Goal: Transaction & Acquisition: Purchase product/service

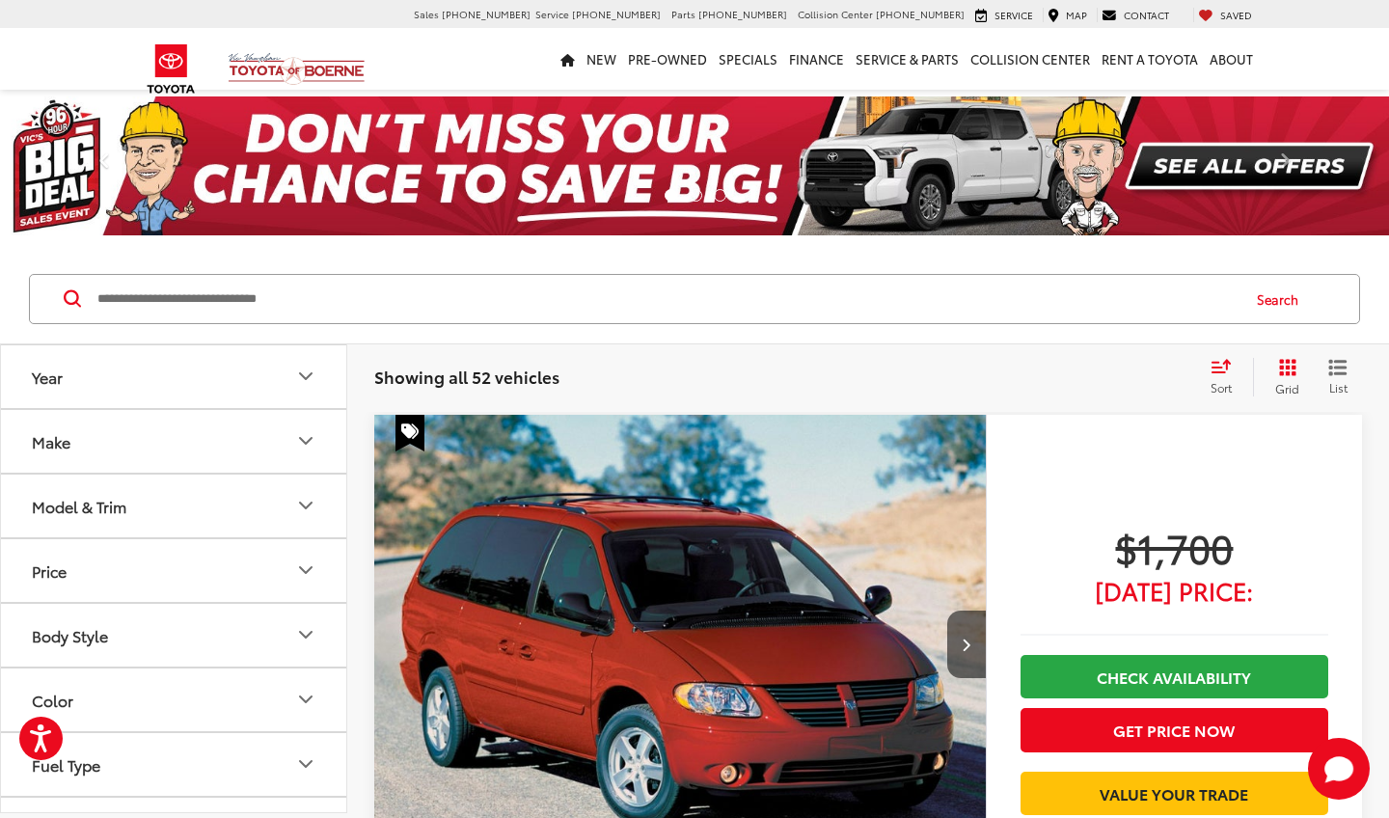
click at [1218, 370] on icon "Select sort value" at bounding box center [1220, 366] width 21 height 14
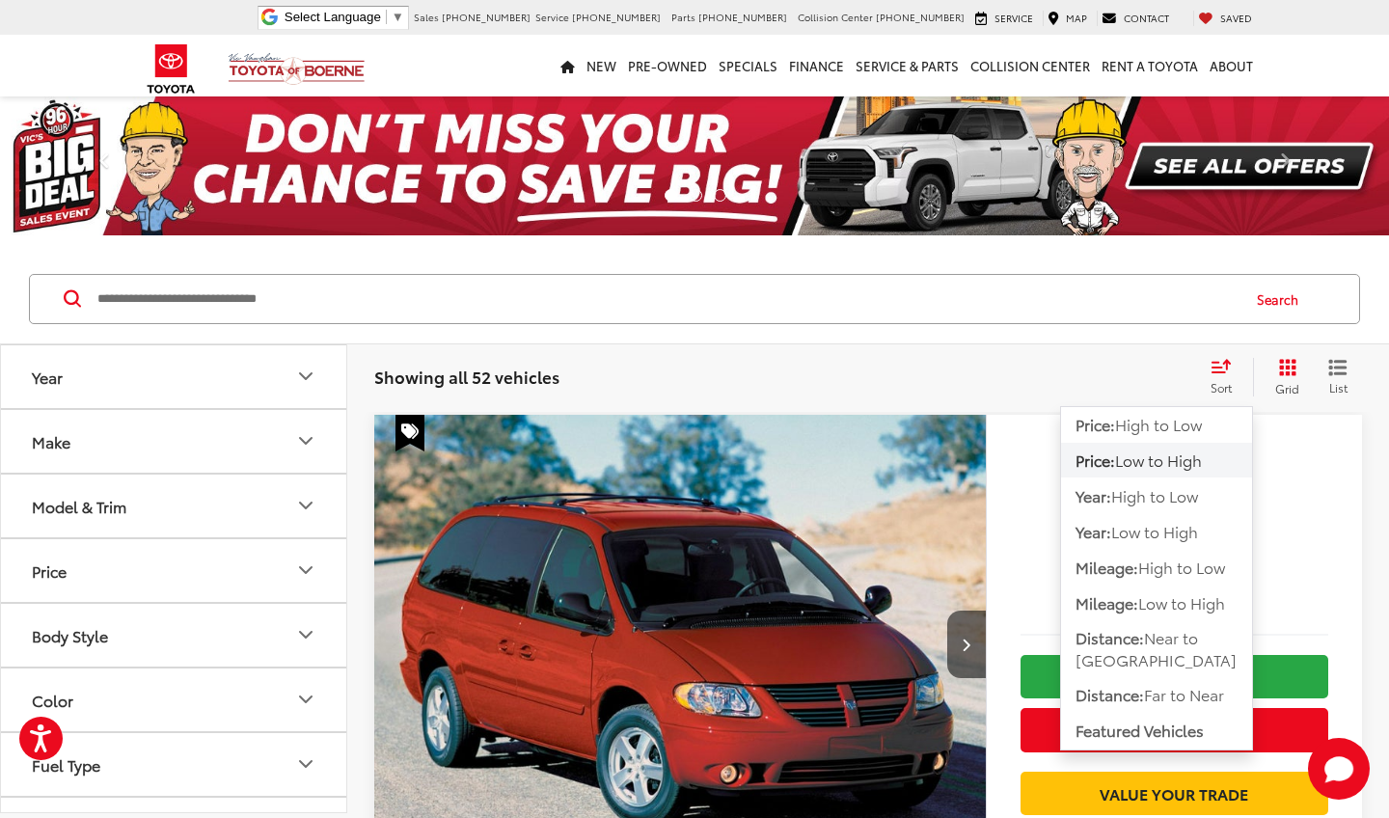
click at [1168, 455] on span "Low to High" at bounding box center [1158, 459] width 87 height 22
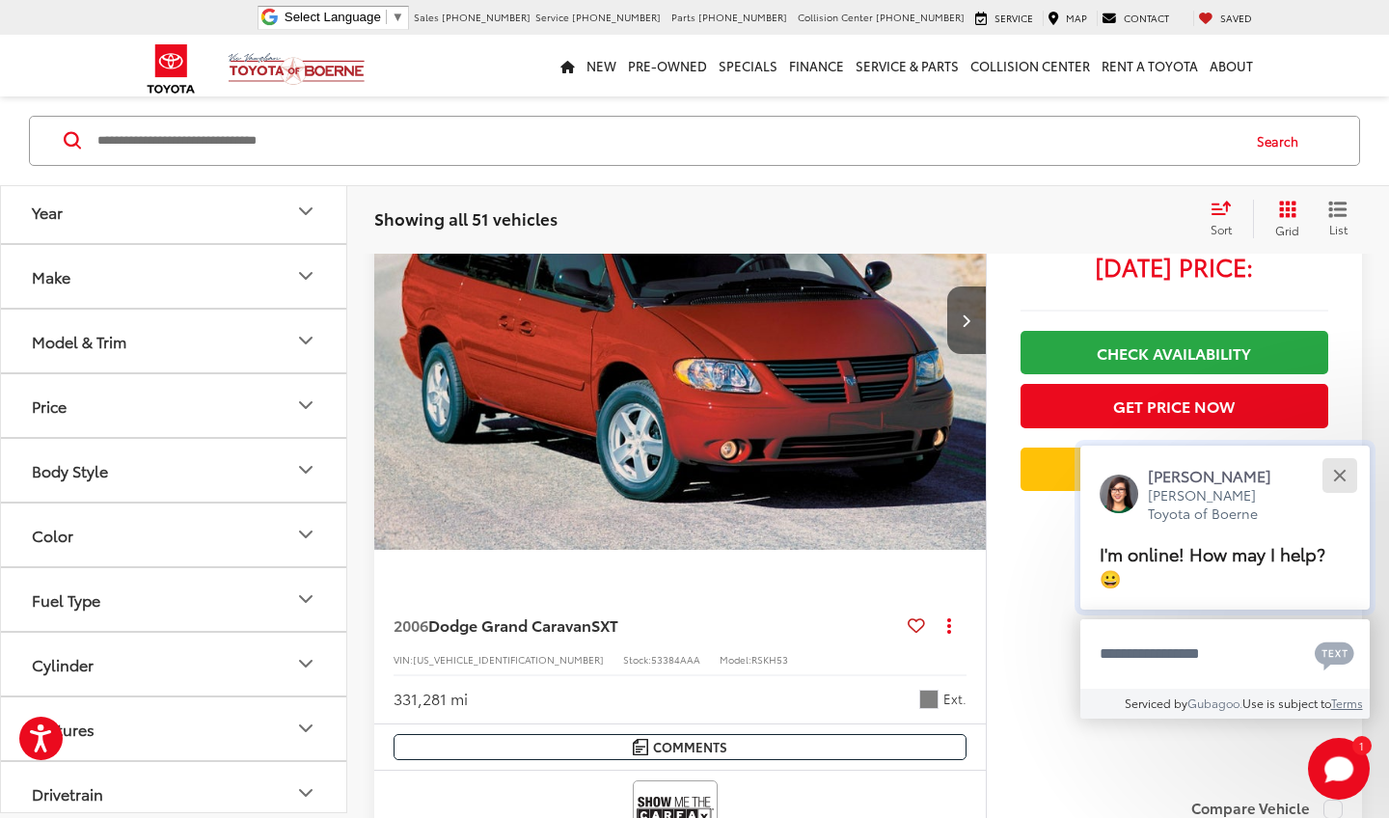
click at [1339, 475] on button "Close" at bounding box center [1338, 475] width 41 height 41
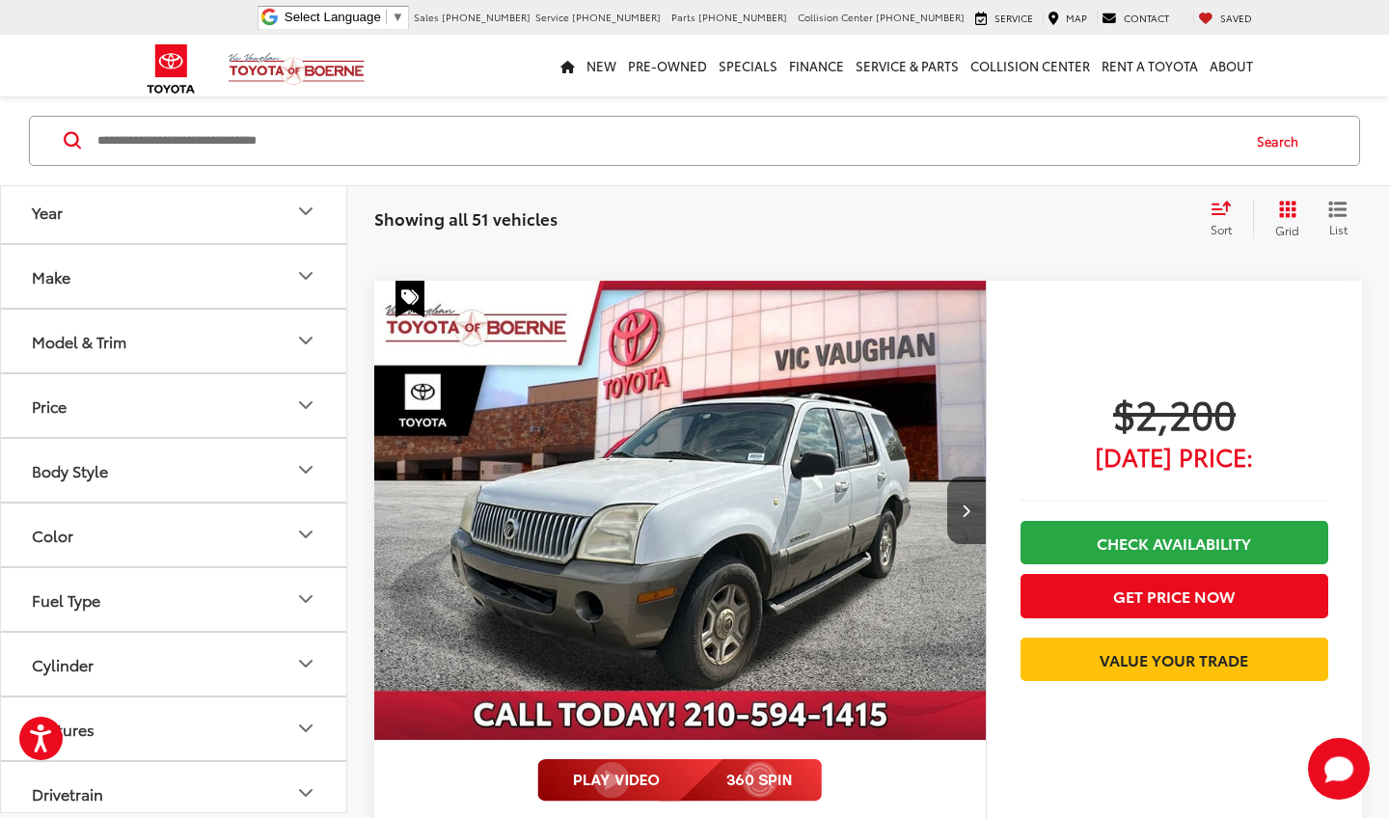
scroll to position [947, 0]
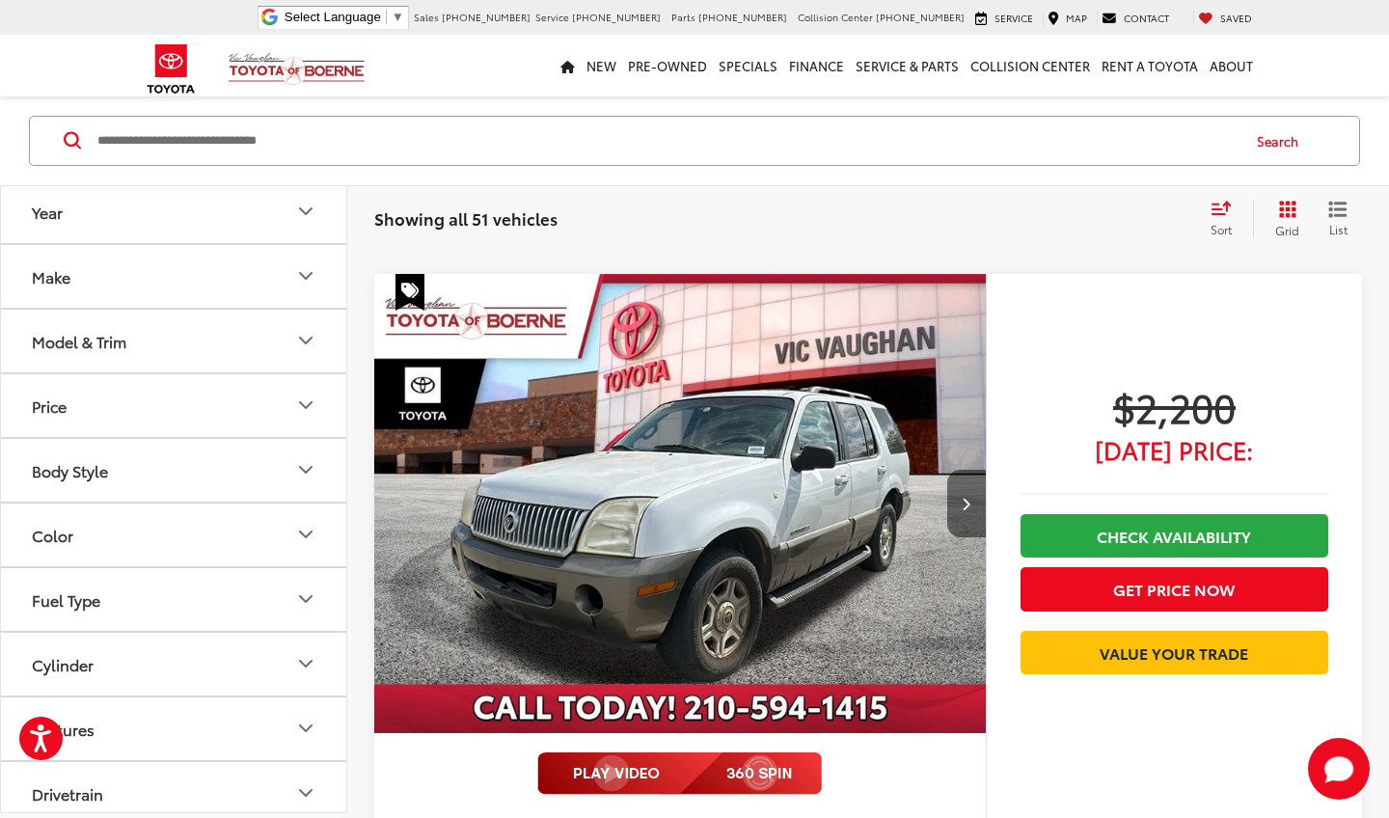
click at [964, 505] on icon "Next image" at bounding box center [966, 504] width 9 height 14
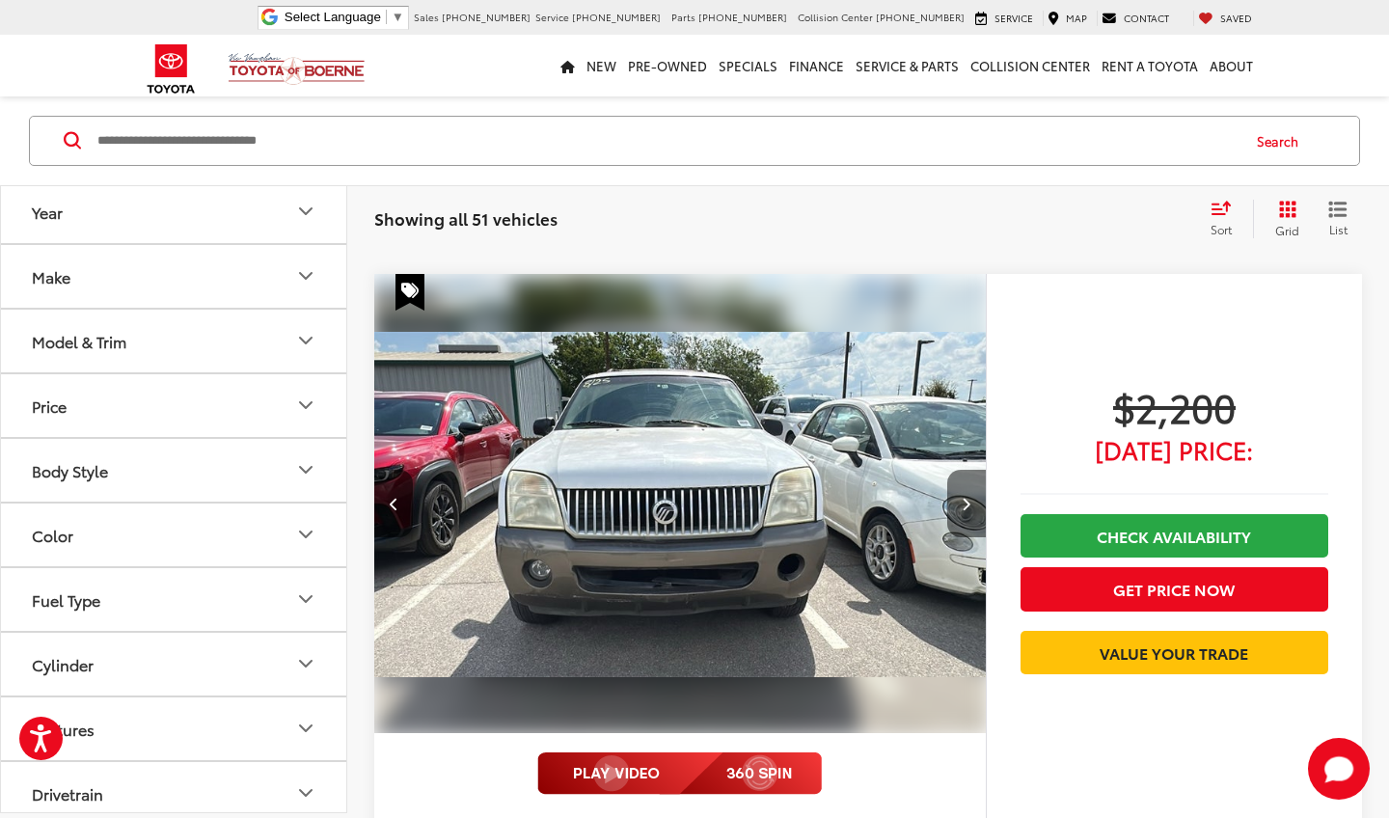
click at [964, 505] on icon "Next image" at bounding box center [966, 504] width 9 height 14
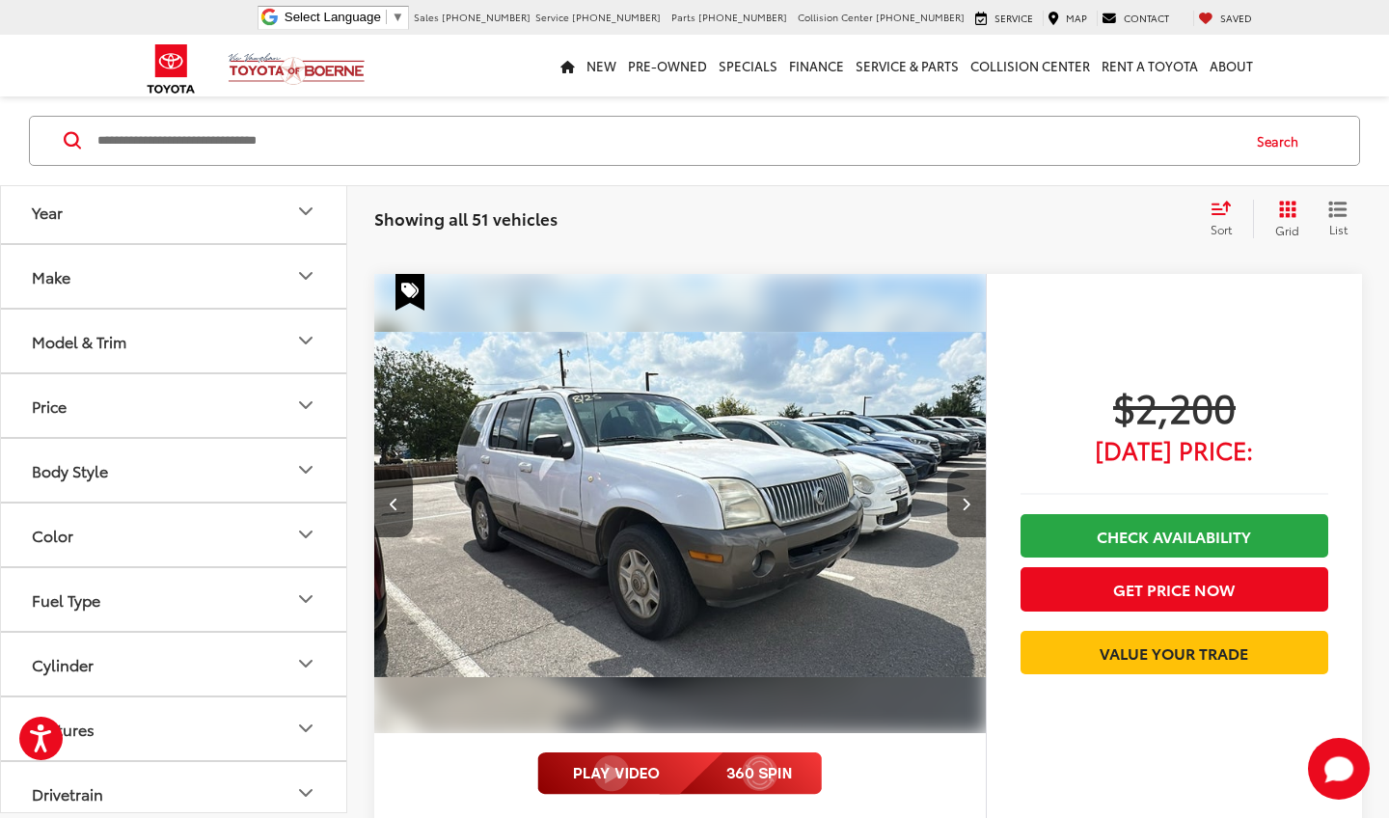
click at [964, 505] on icon "Next image" at bounding box center [966, 504] width 9 height 14
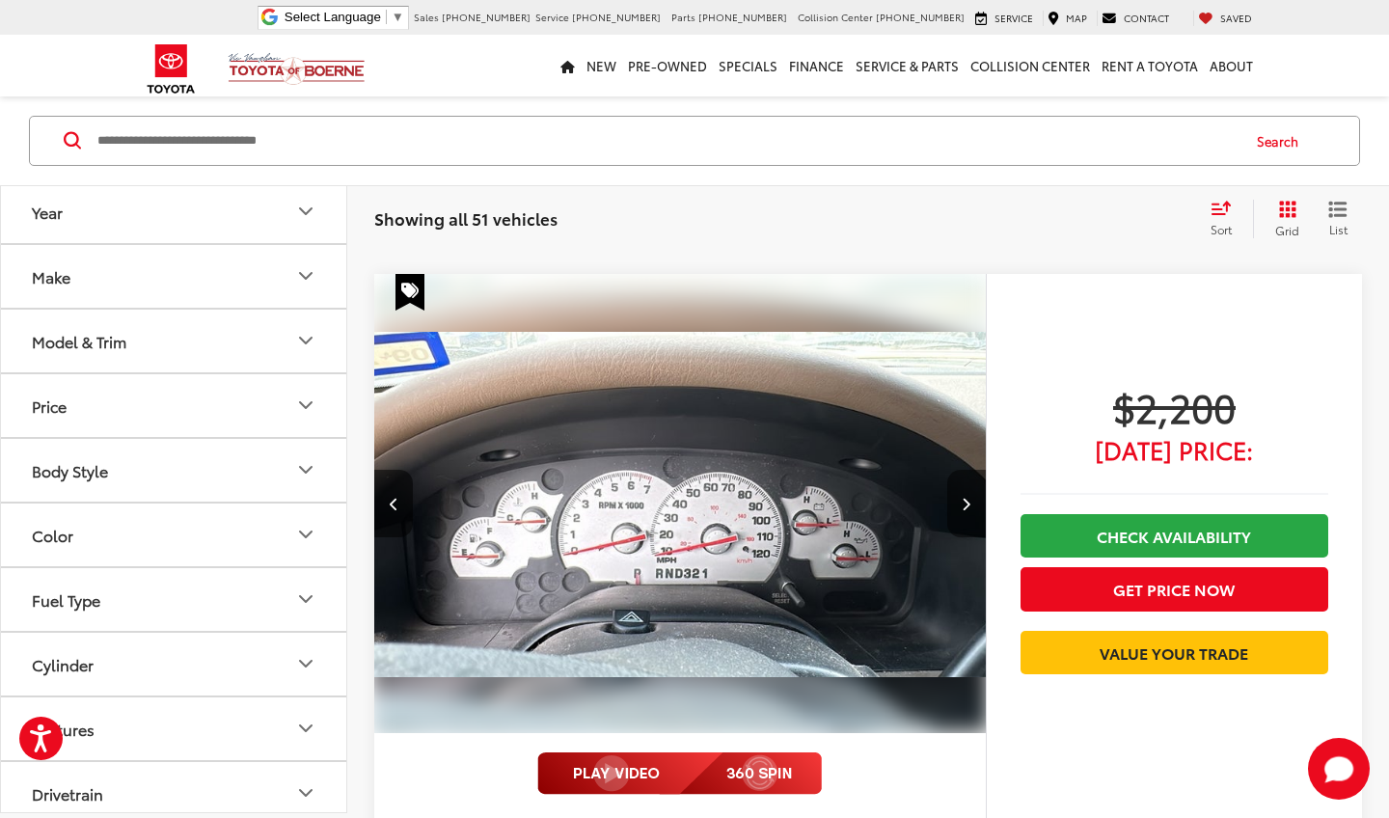
click at [964, 505] on icon "Next image" at bounding box center [966, 504] width 9 height 14
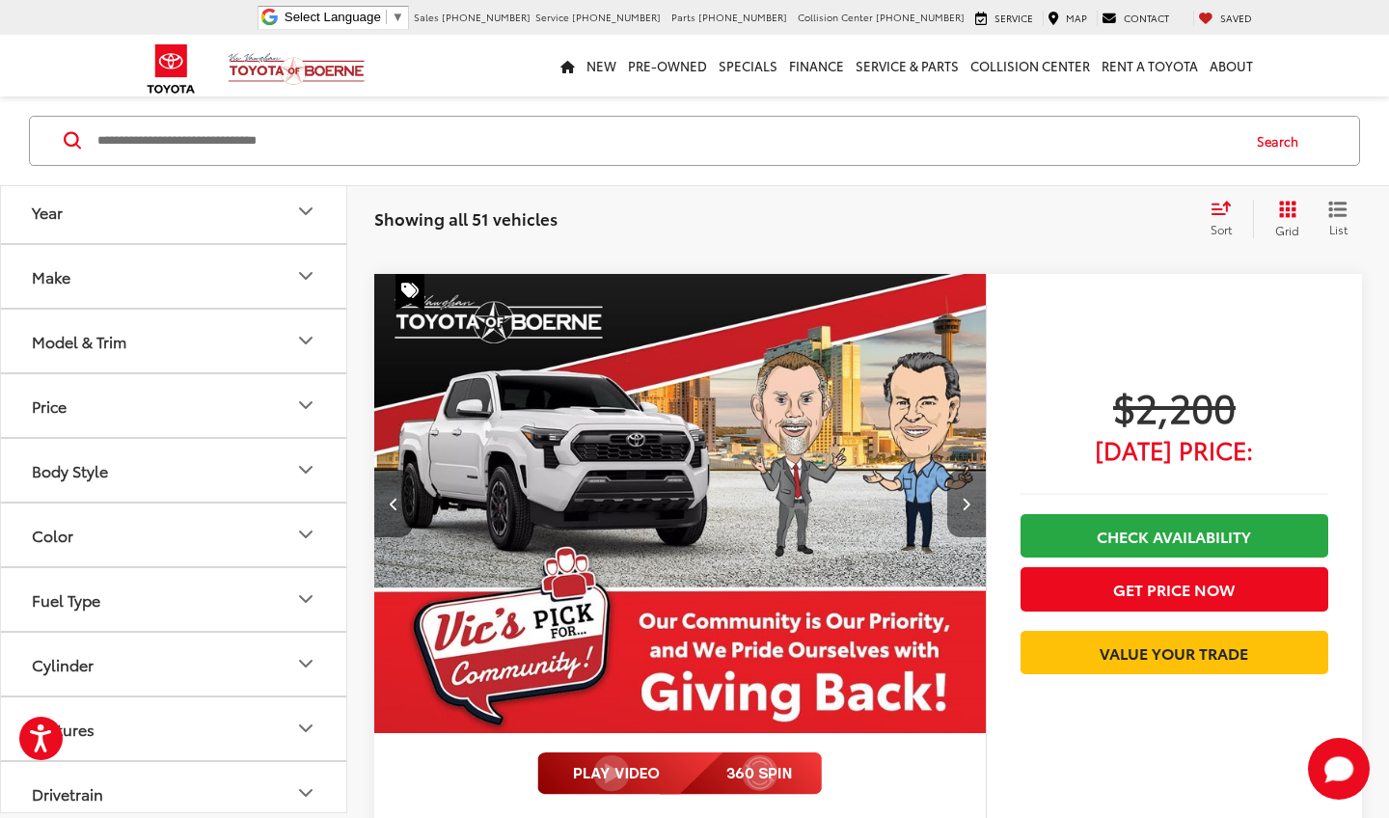
click at [964, 505] on icon "Next image" at bounding box center [966, 504] width 9 height 14
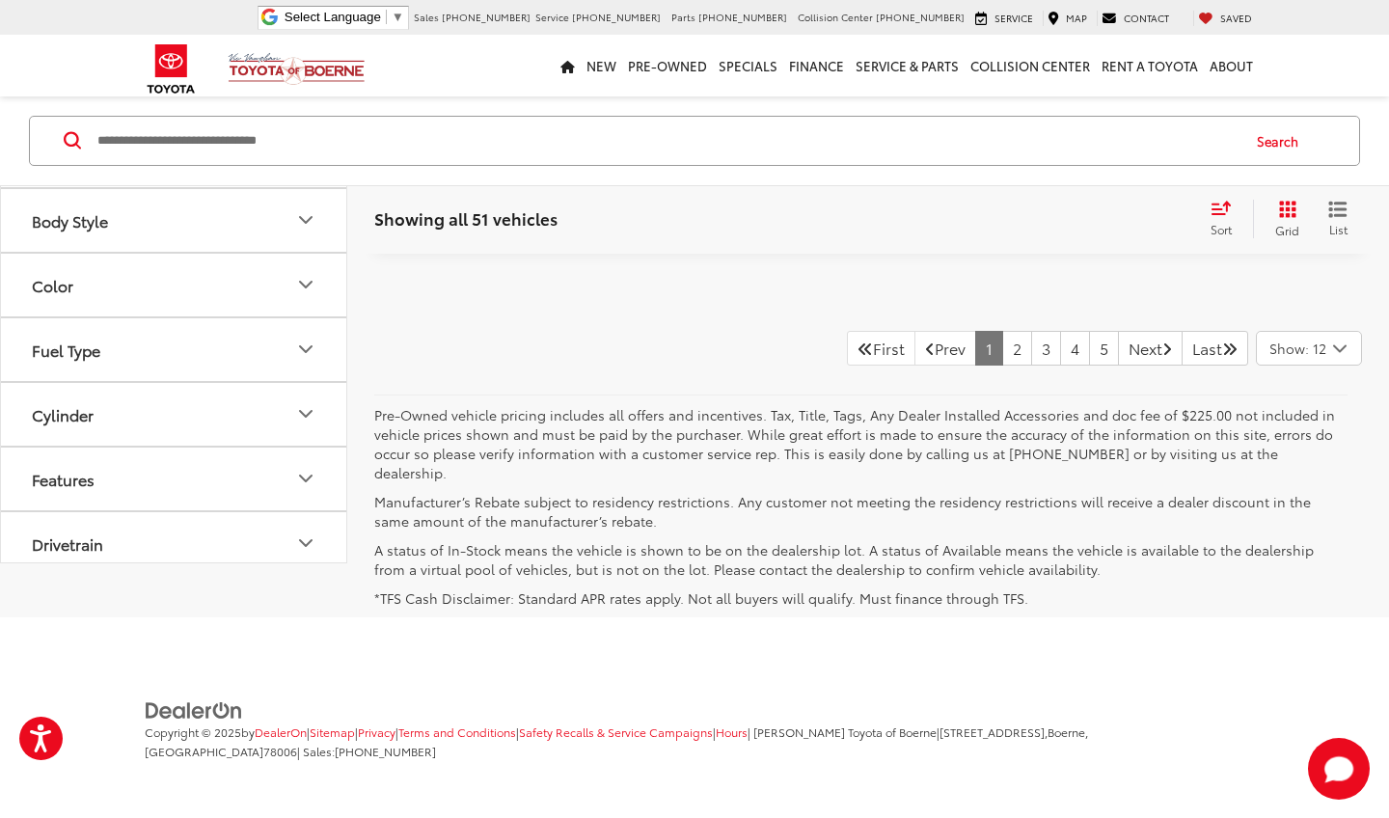
scroll to position [10126, 0]
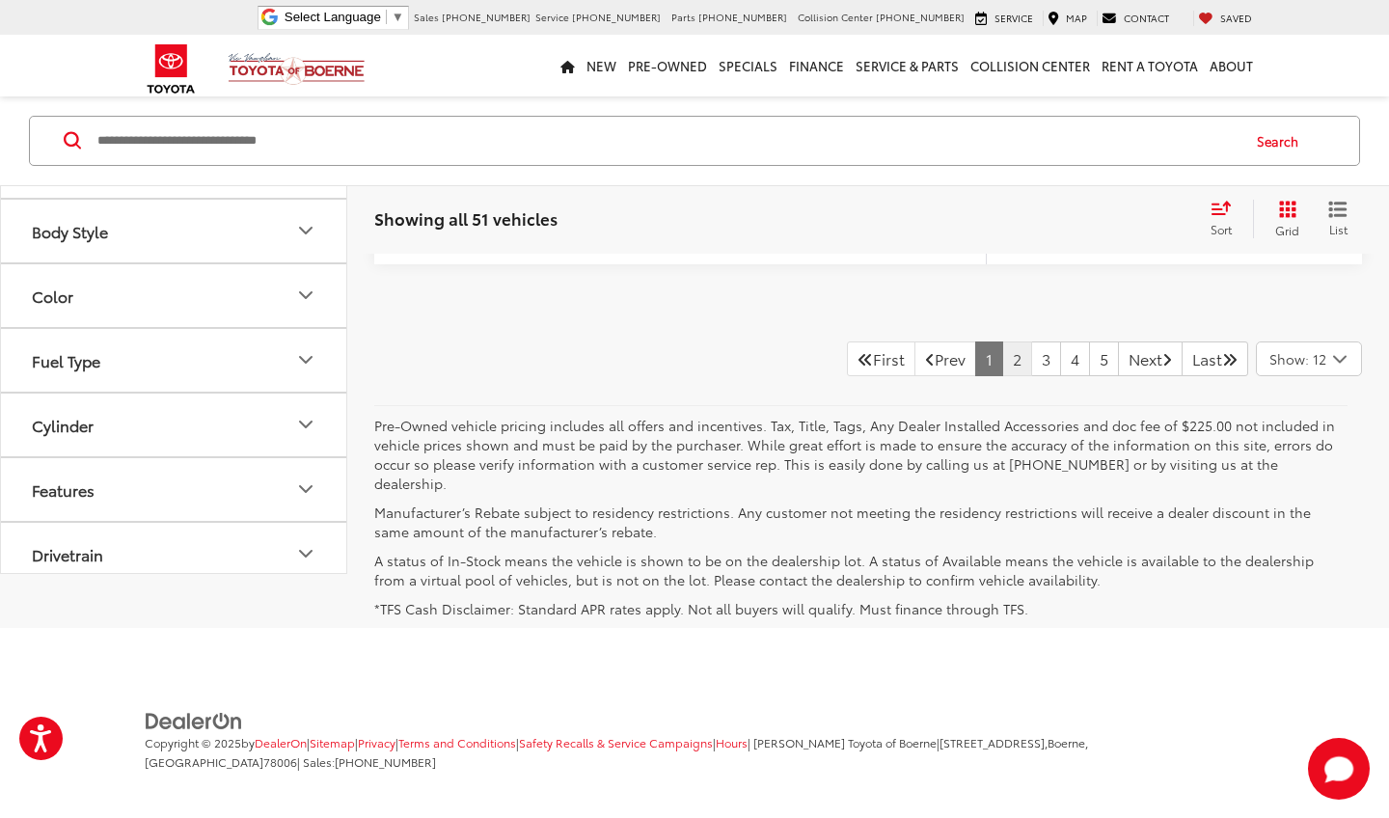
click at [1002, 341] on link "2" at bounding box center [1017, 358] width 30 height 35
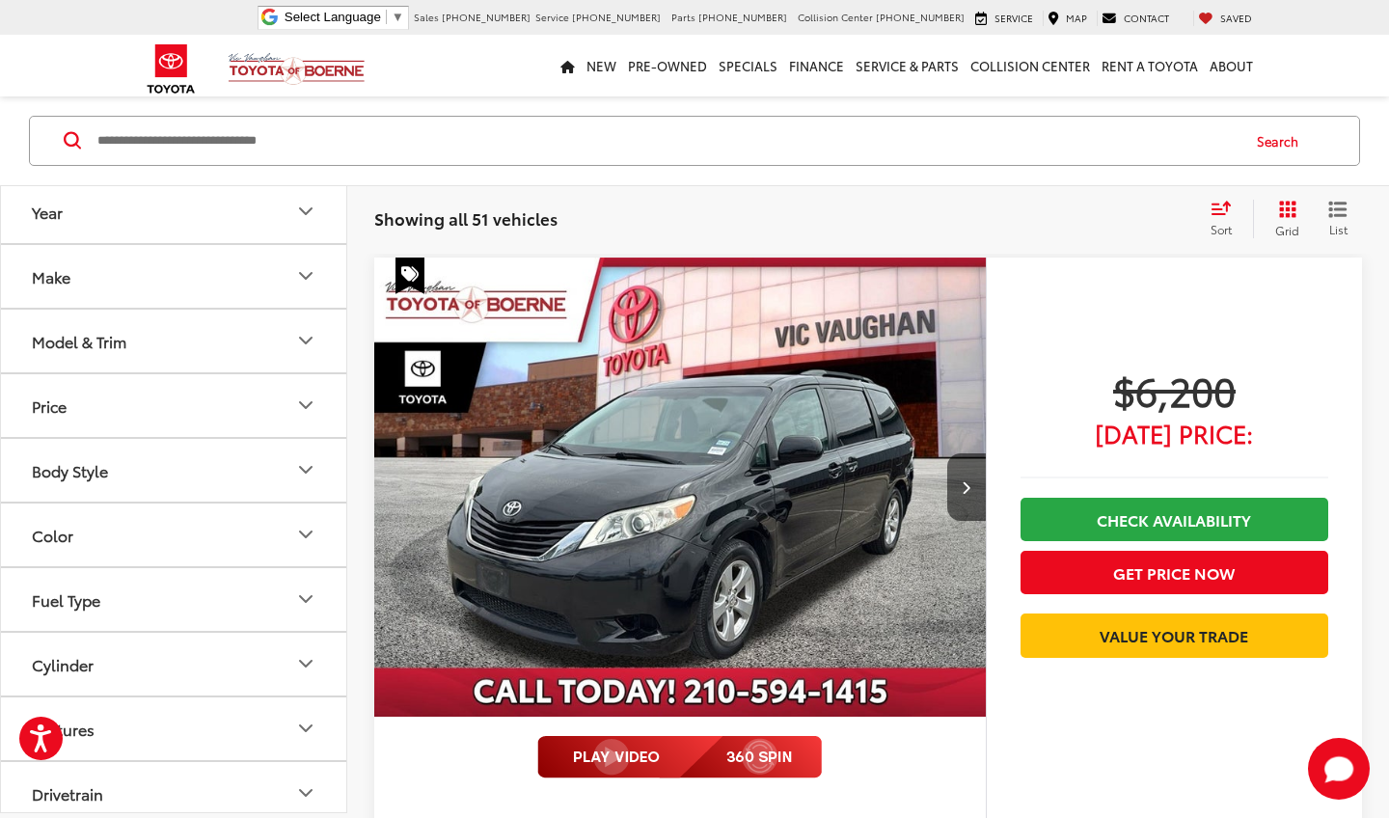
scroll to position [2815, 0]
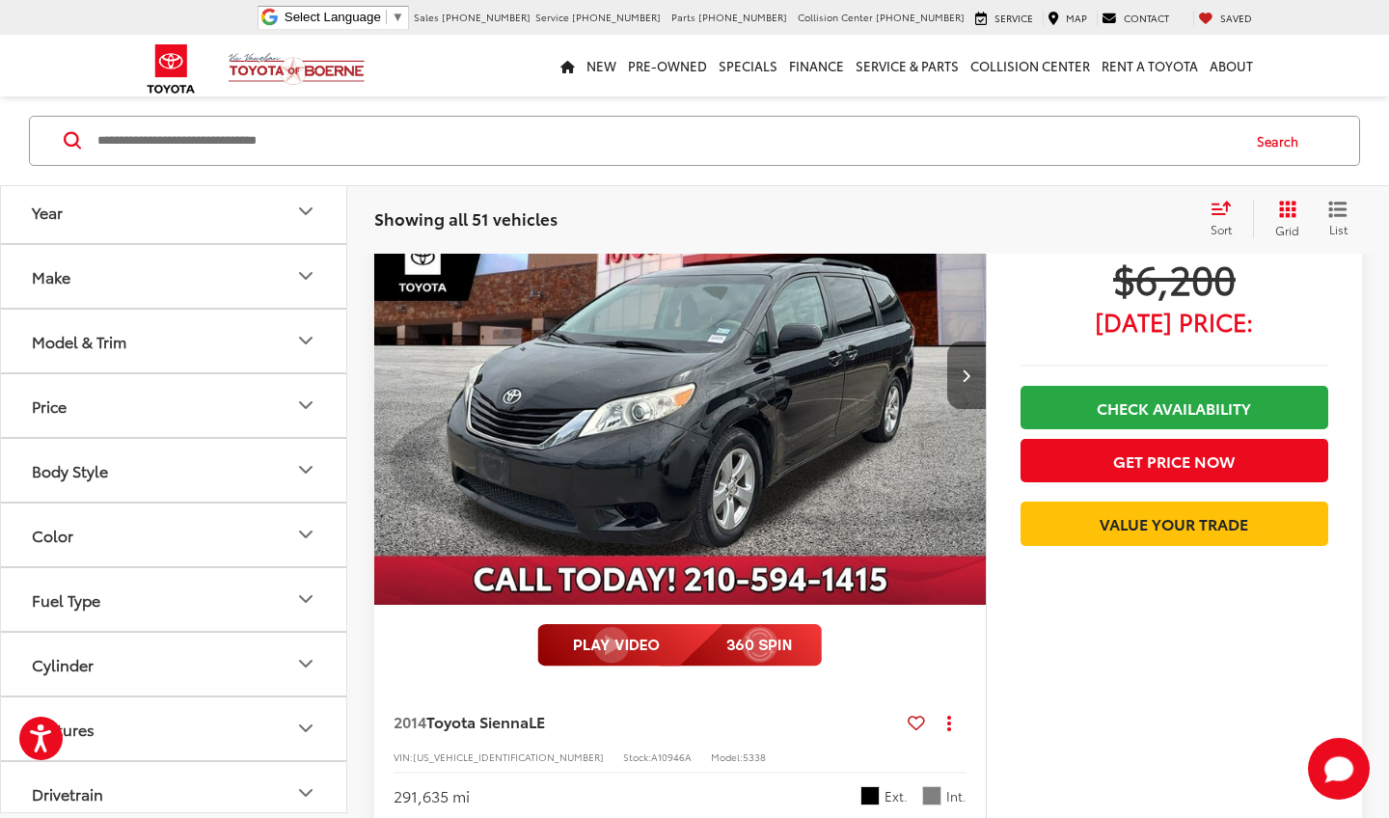
click at [967, 373] on icon "Next image" at bounding box center [966, 375] width 9 height 14
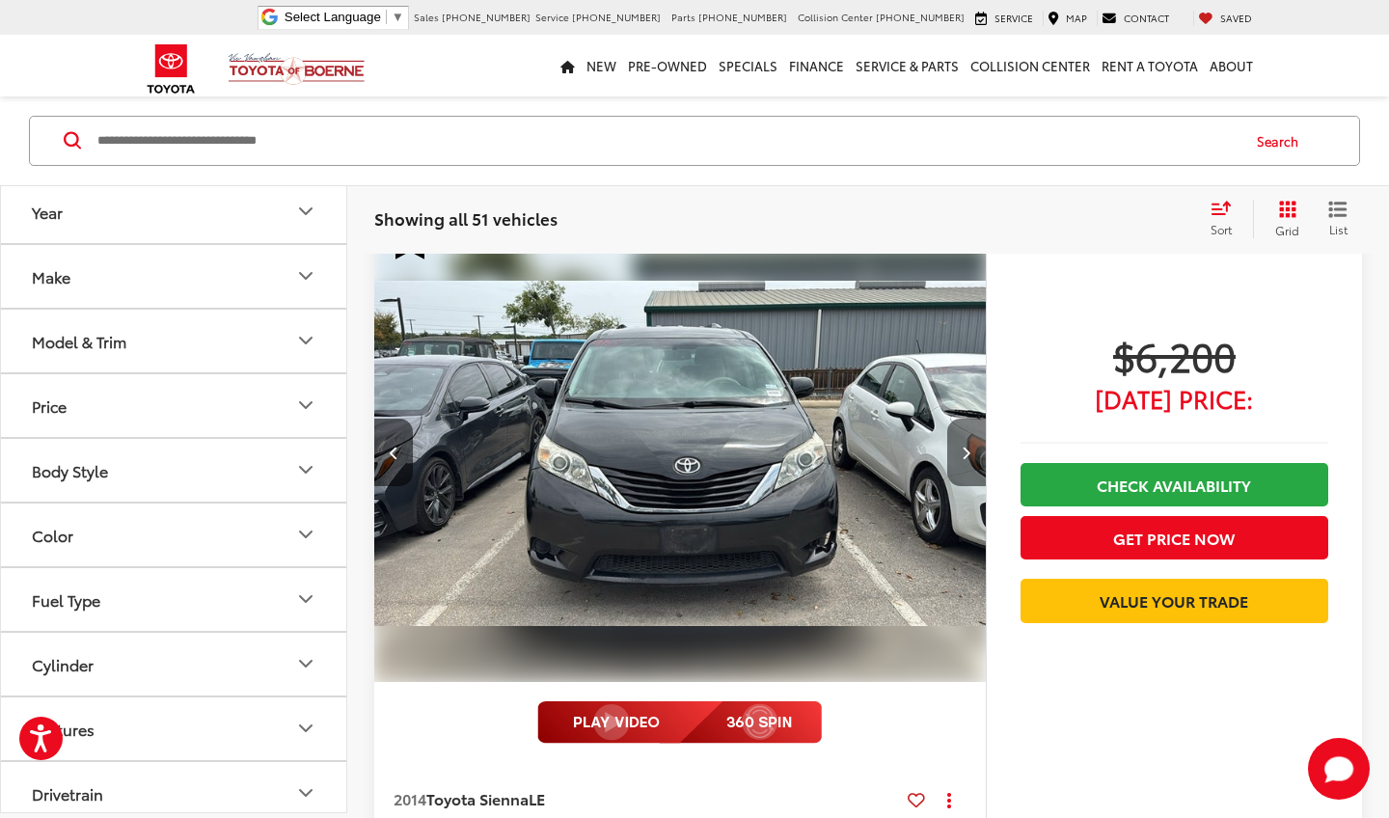
scroll to position [2705, 0]
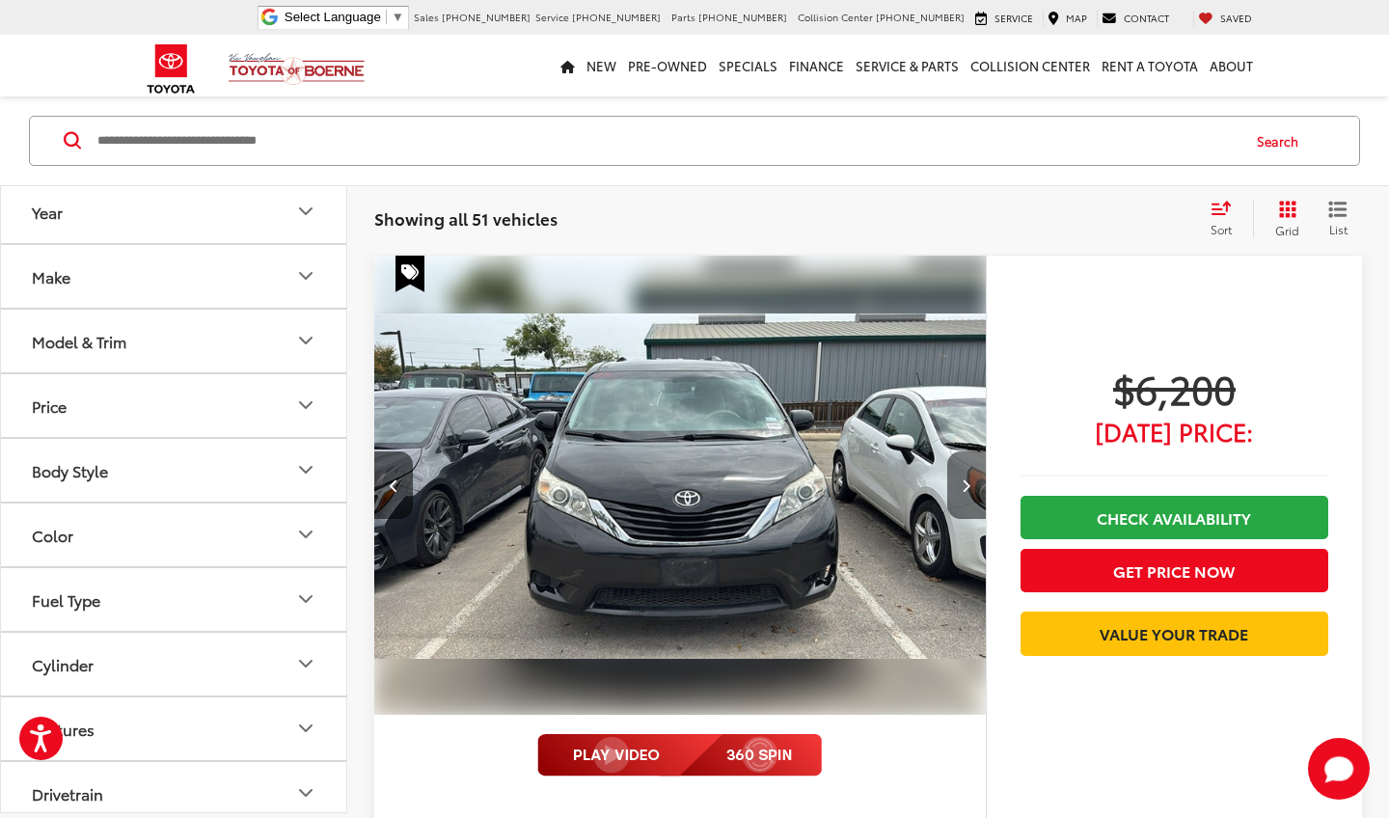
click at [971, 489] on button "Next image" at bounding box center [966, 485] width 39 height 68
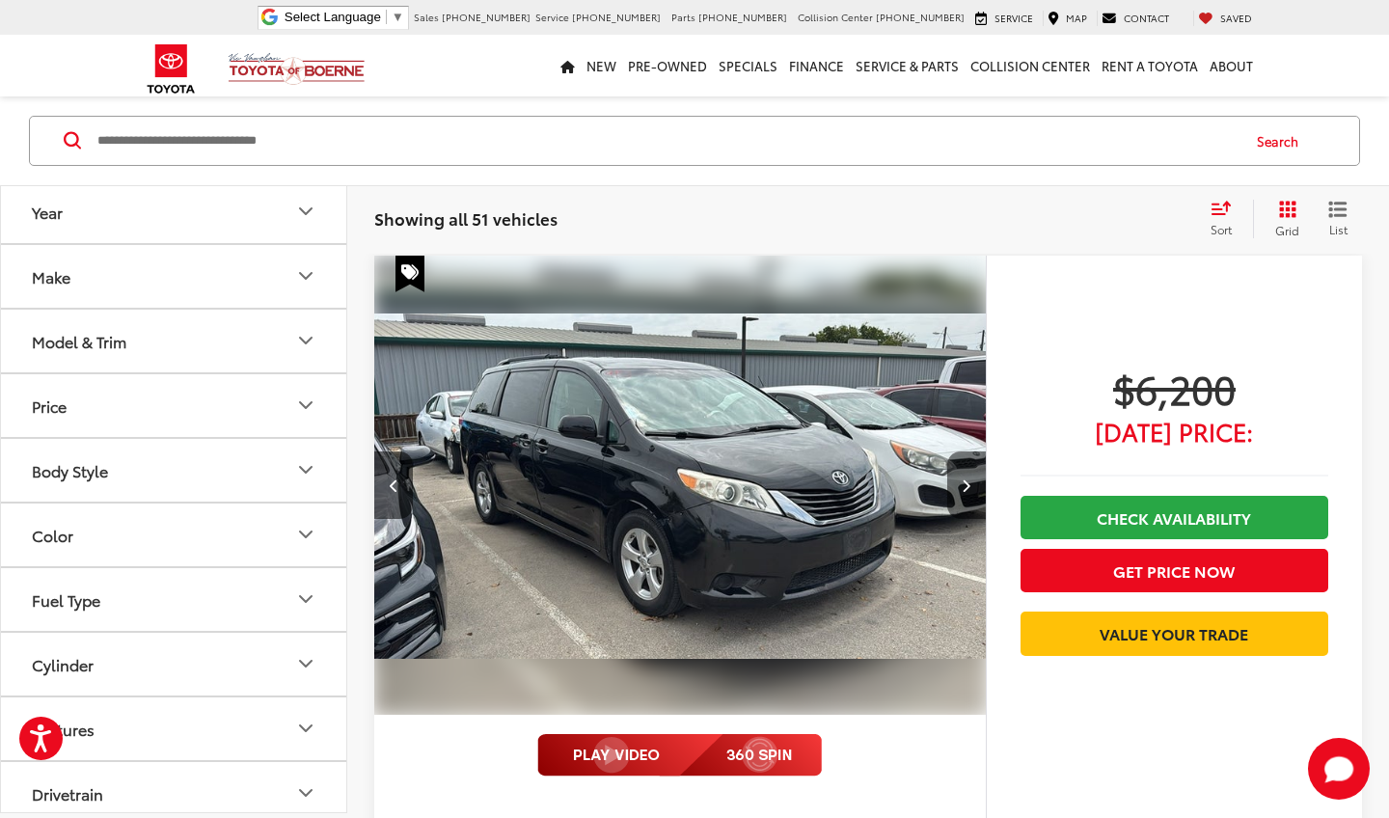
click at [971, 489] on button "Next image" at bounding box center [966, 485] width 39 height 68
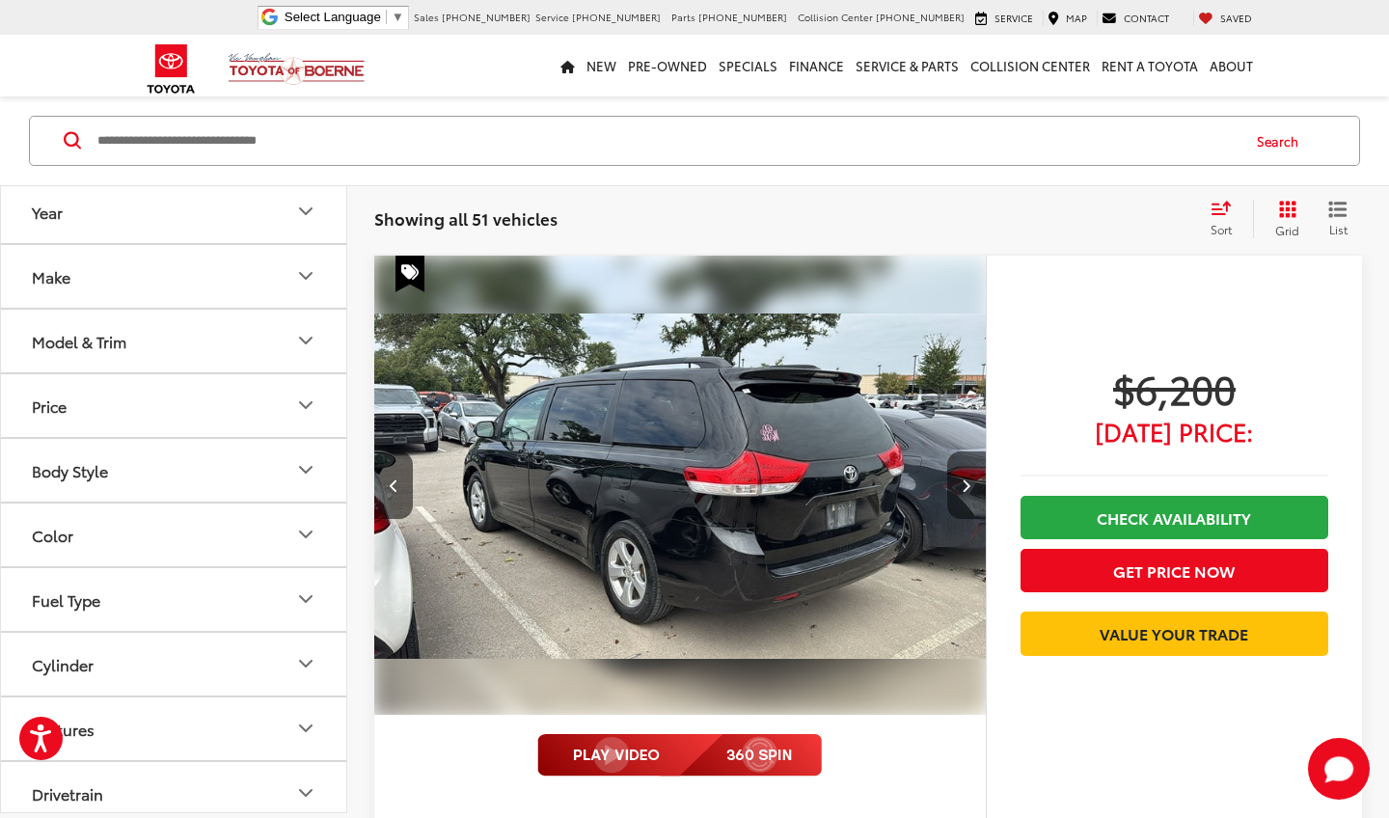
click at [971, 489] on button "Next image" at bounding box center [966, 485] width 39 height 68
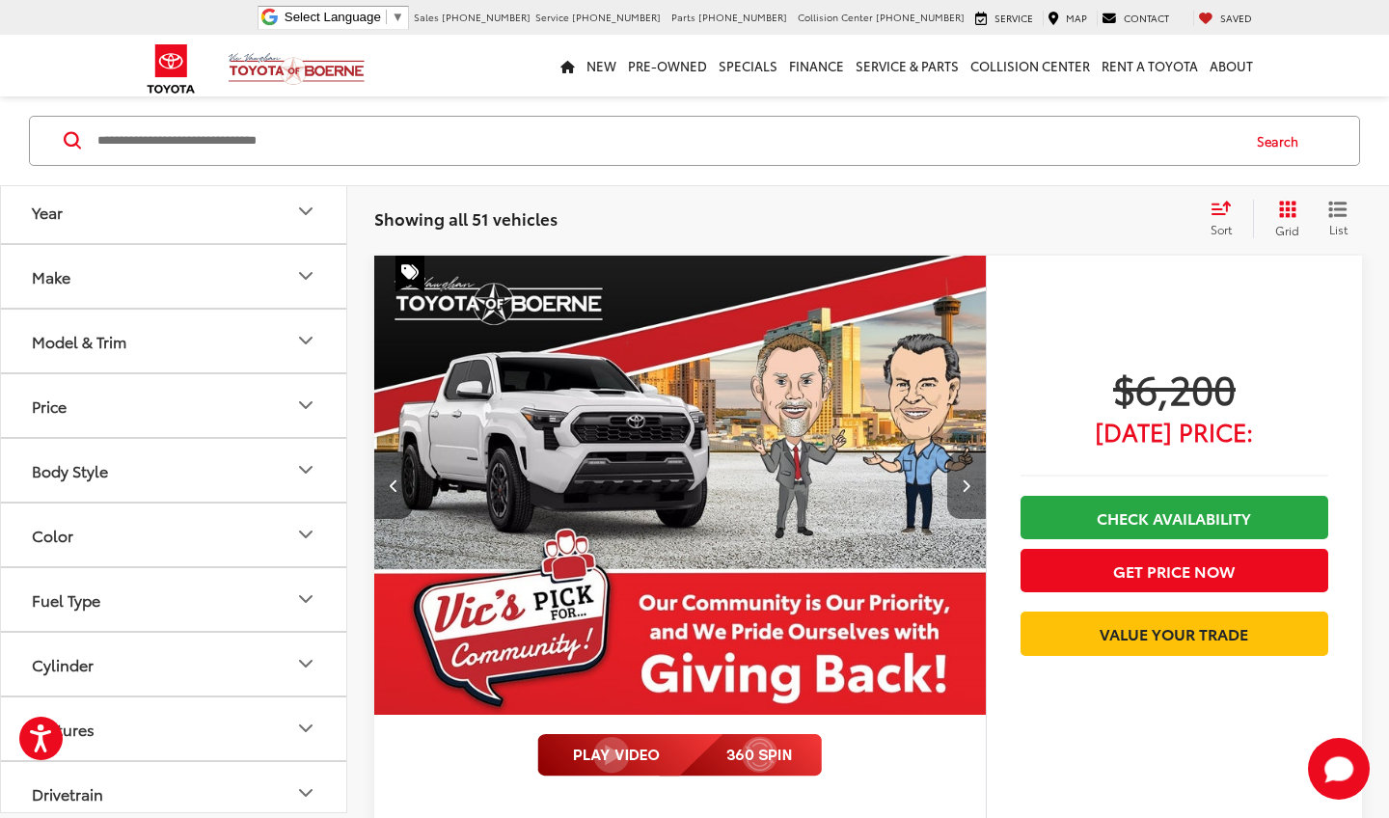
click at [971, 489] on button "Next image" at bounding box center [966, 485] width 39 height 68
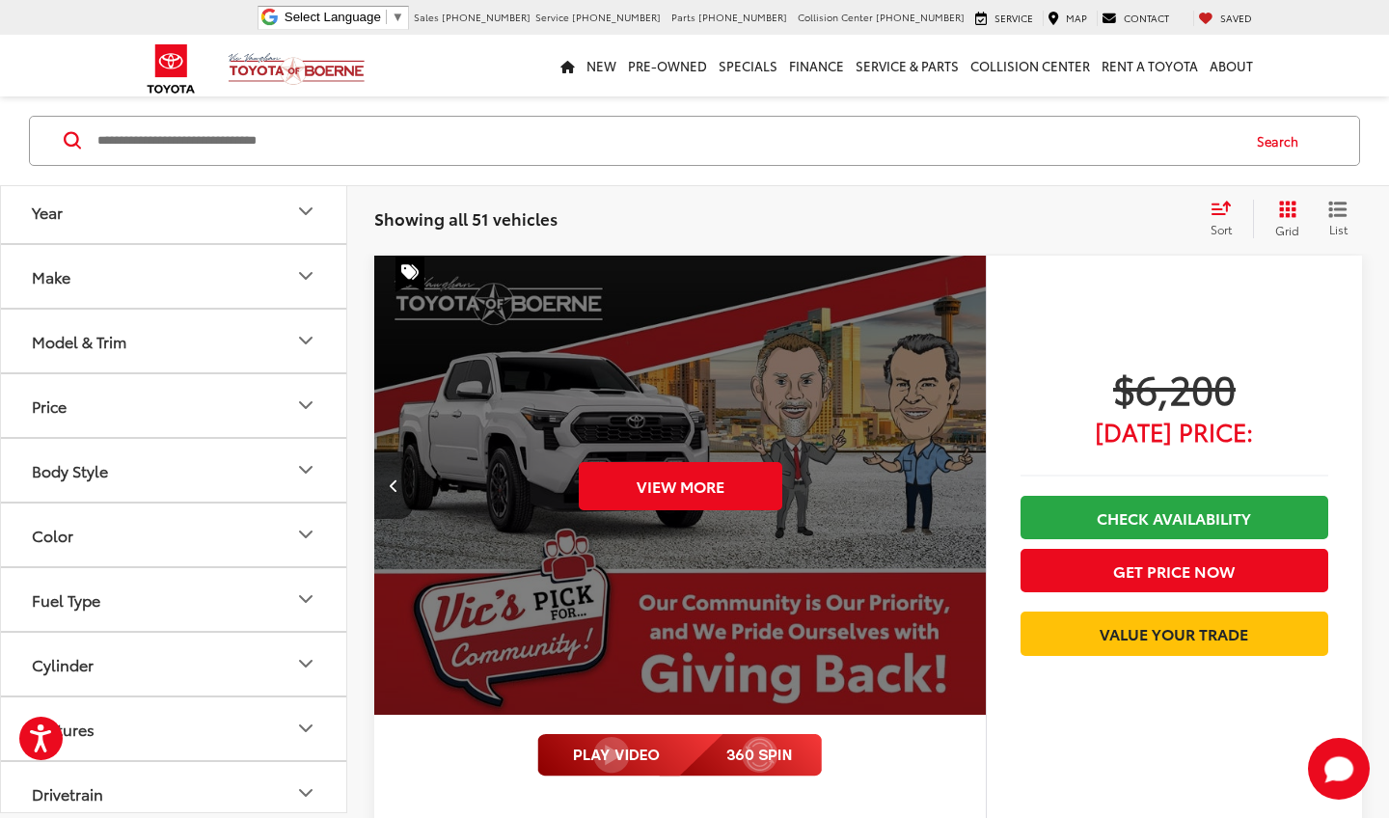
click at [971, 489] on div "View More" at bounding box center [680, 486] width 614 height 461
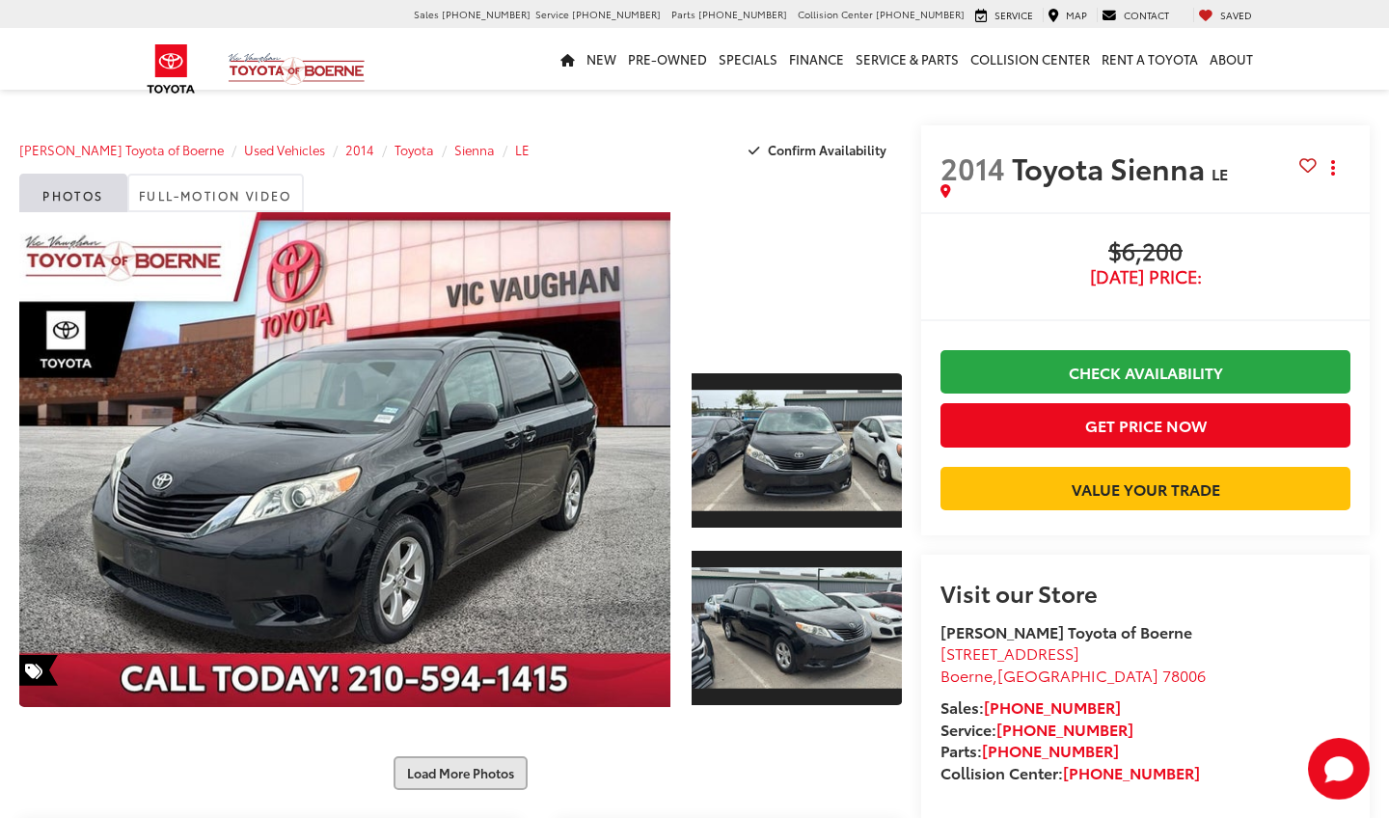
click at [445, 740] on div "Load More Photos" at bounding box center [460, 763] width 882 height 54
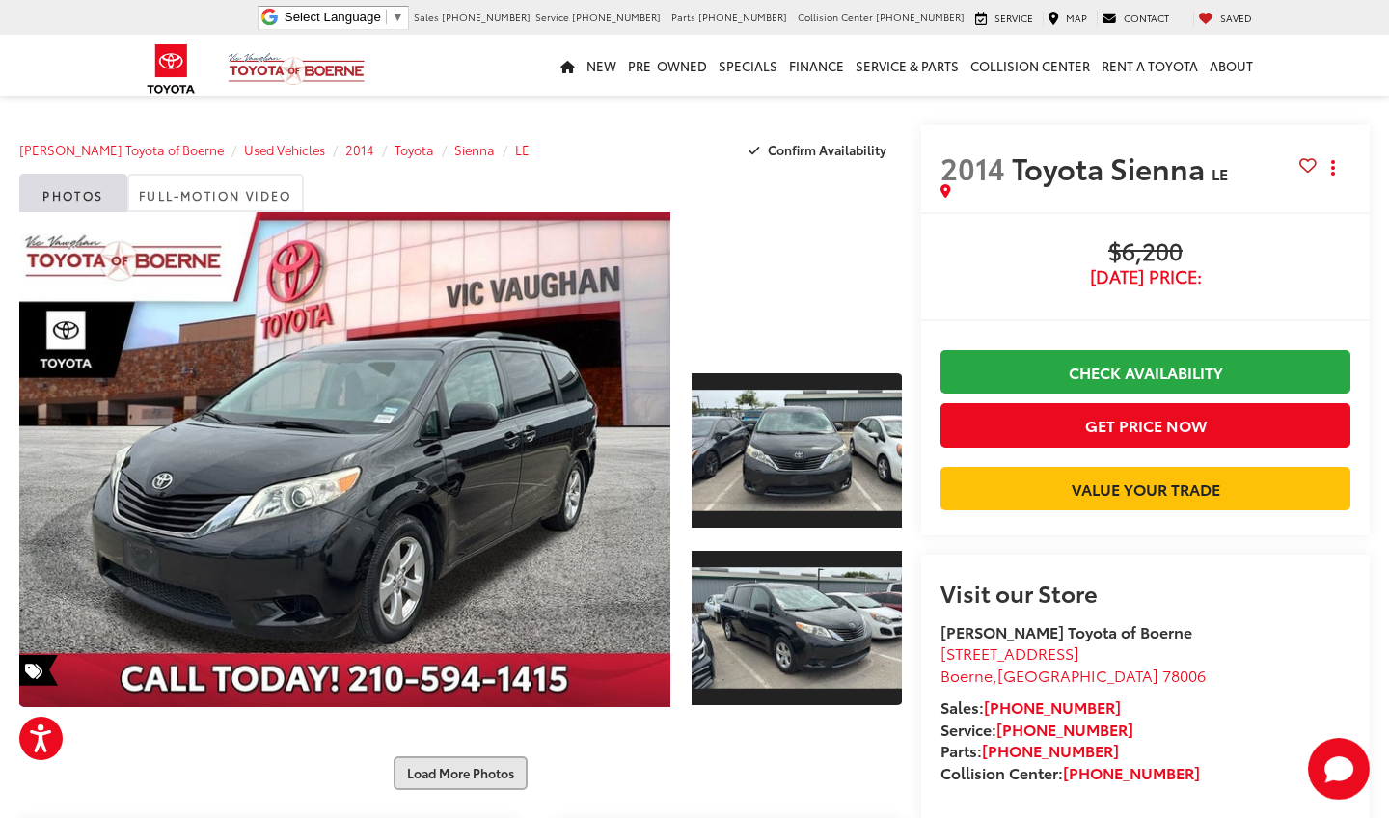
click at [448, 764] on button "Load More Photos" at bounding box center [460, 773] width 134 height 34
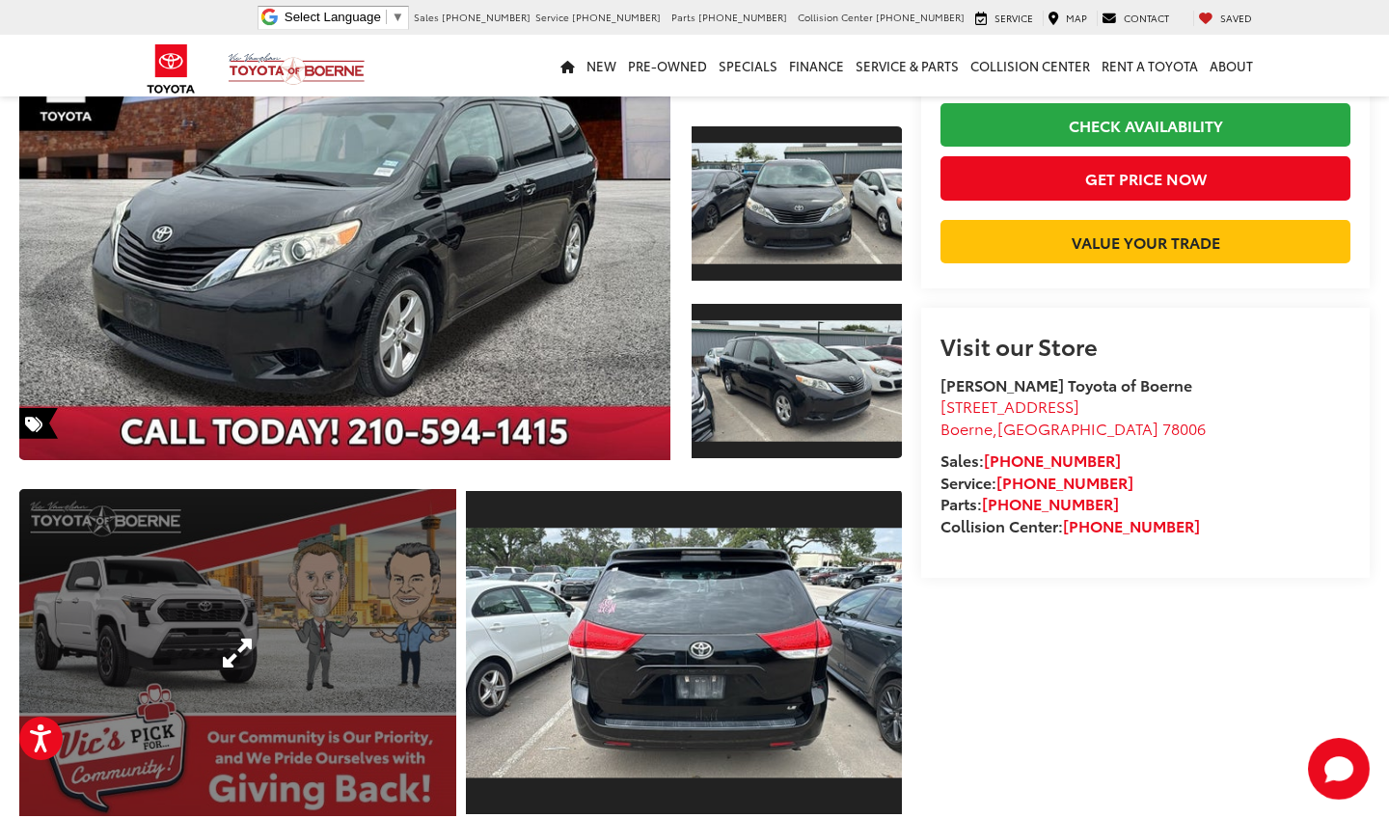
scroll to position [250, 0]
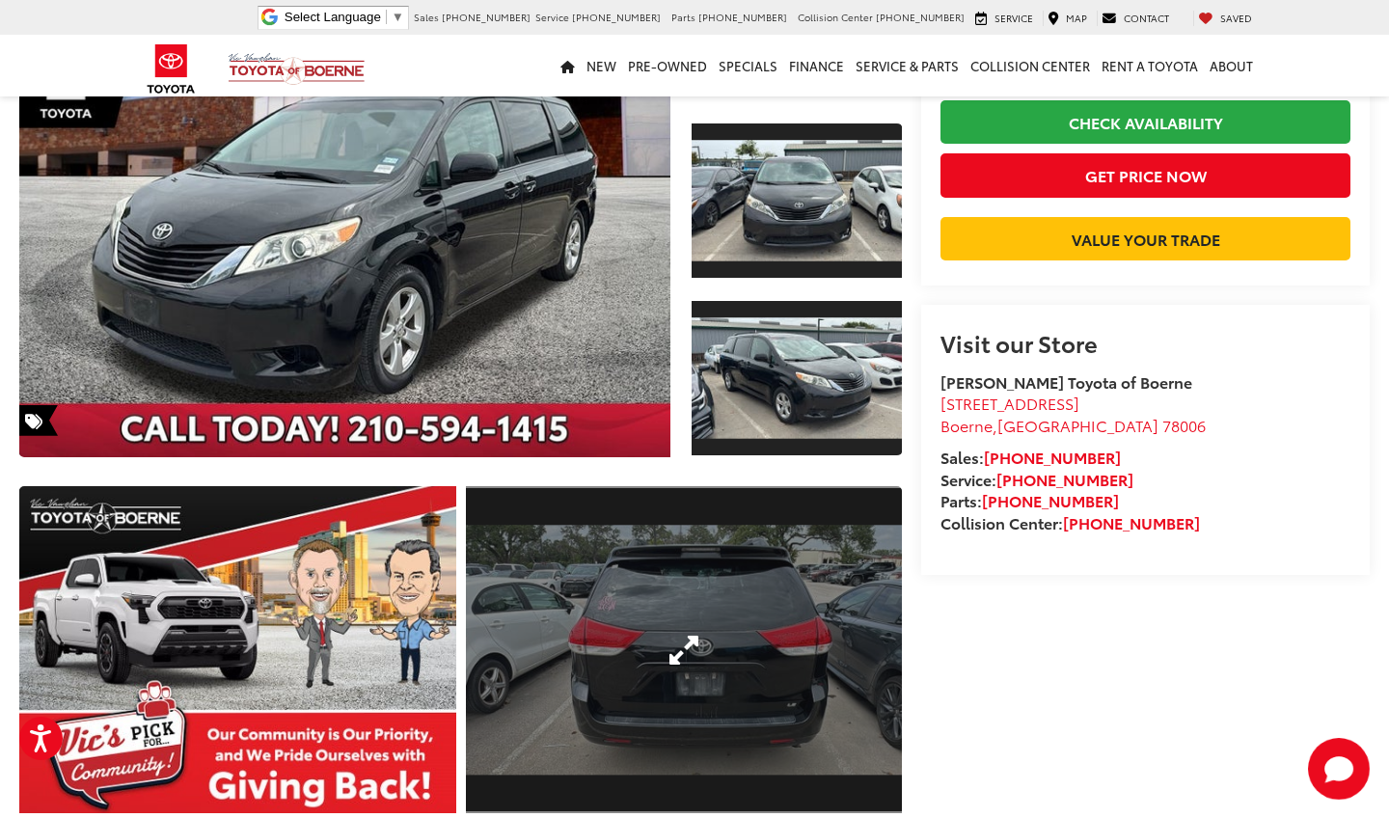
click at [570, 615] on link "Expand Photo 5" at bounding box center [684, 649] width 437 height 327
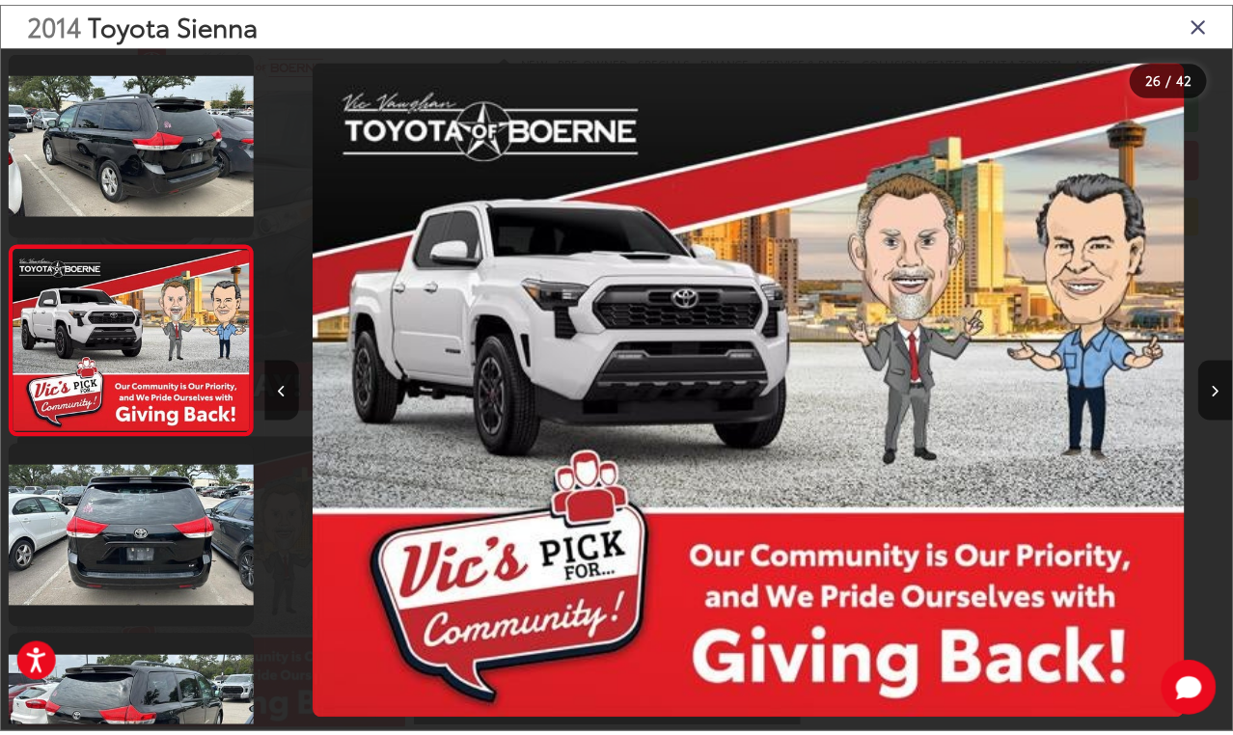
scroll to position [0, 24130]
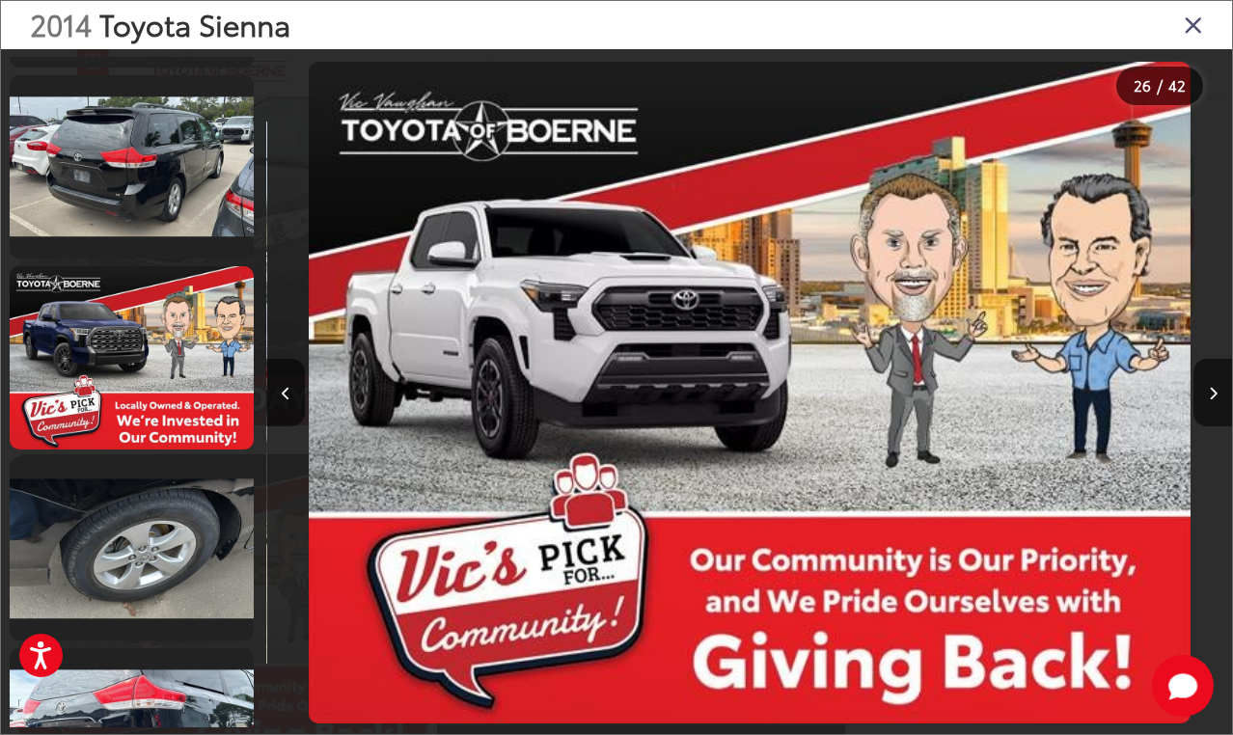
click at [1192, 31] on icon "Close gallery" at bounding box center [1192, 24] width 19 height 25
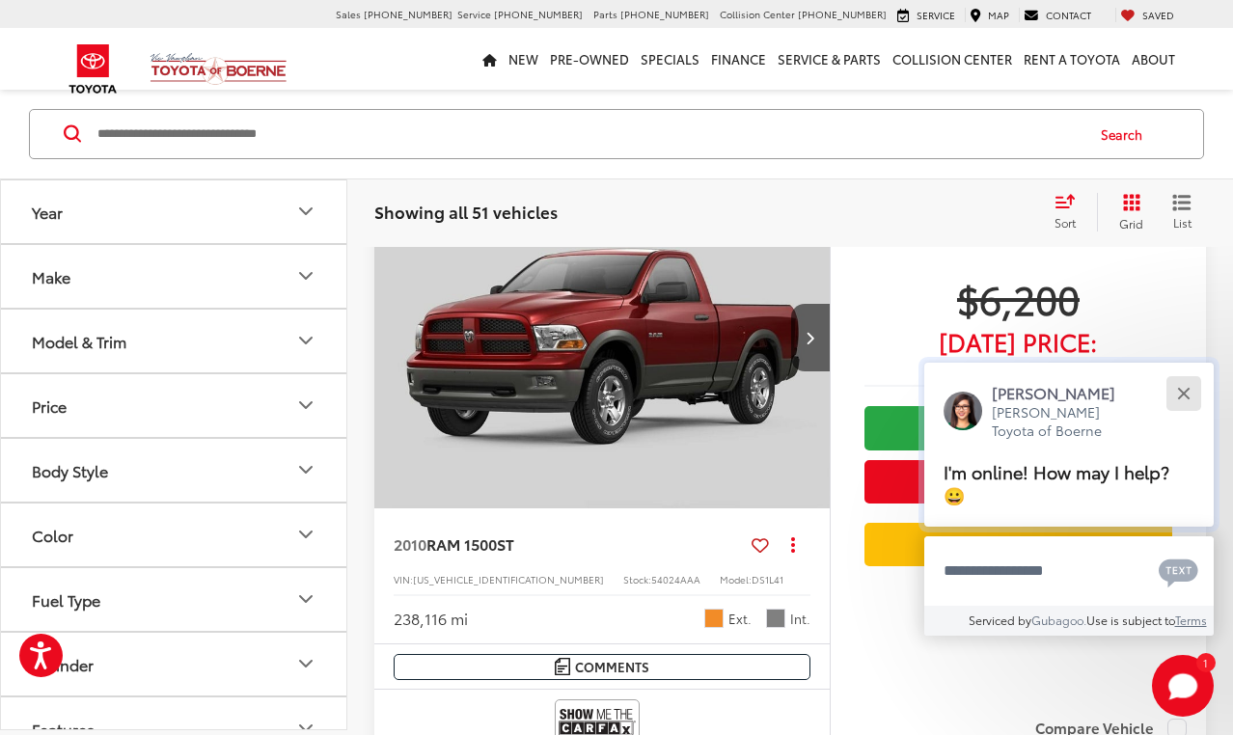
click at [1185, 395] on button "Close" at bounding box center [1182, 392] width 41 height 41
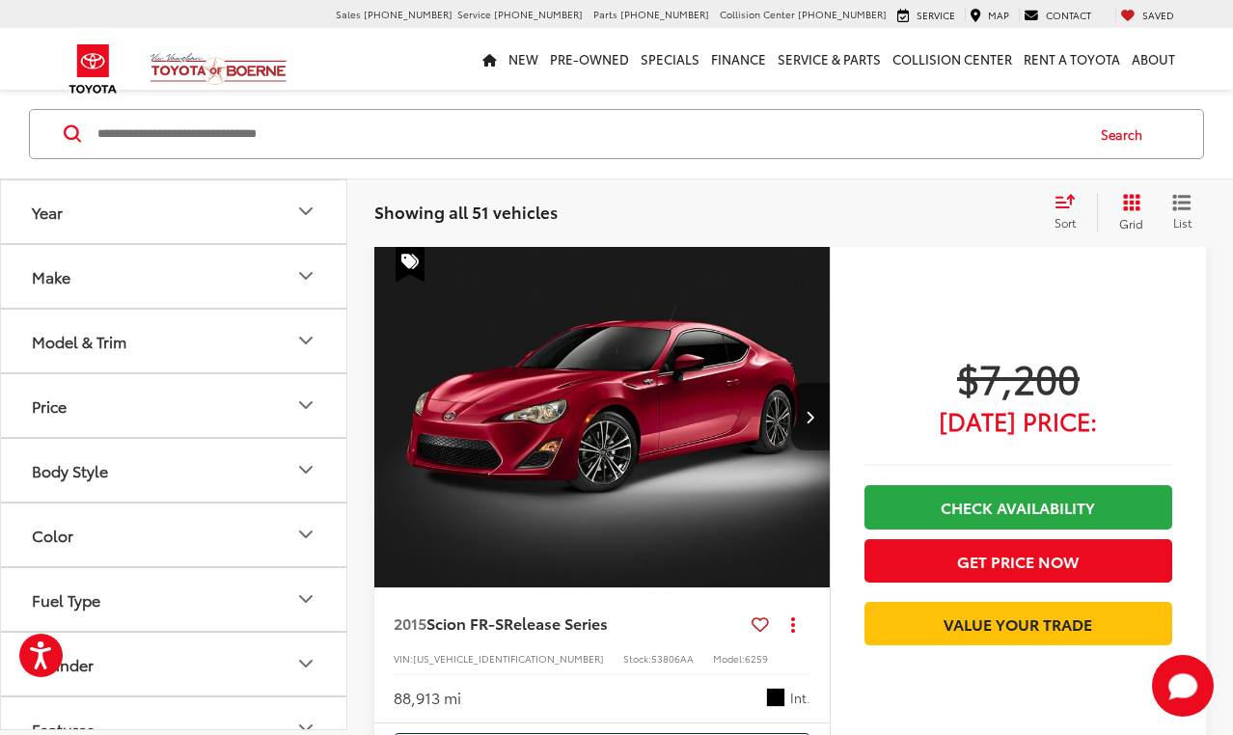
scroll to position [6593, 0]
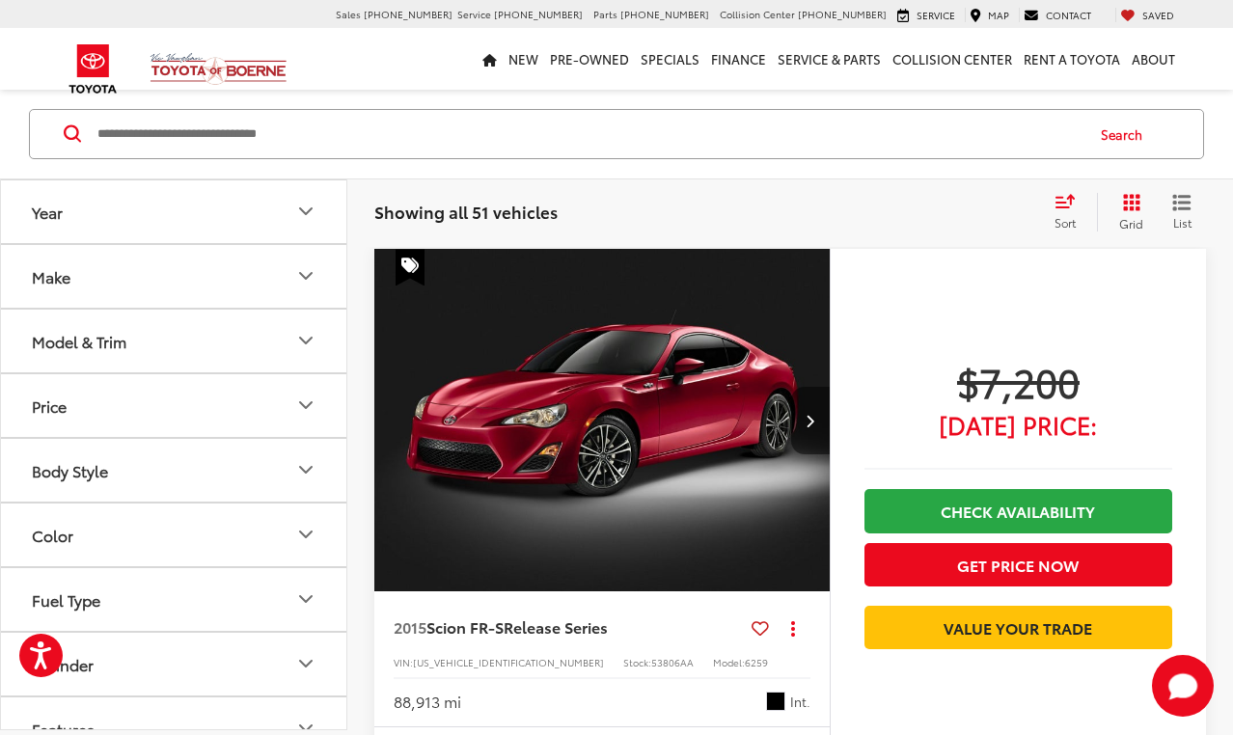
click at [809, 415] on icon "Next image" at bounding box center [809, 421] width 9 height 14
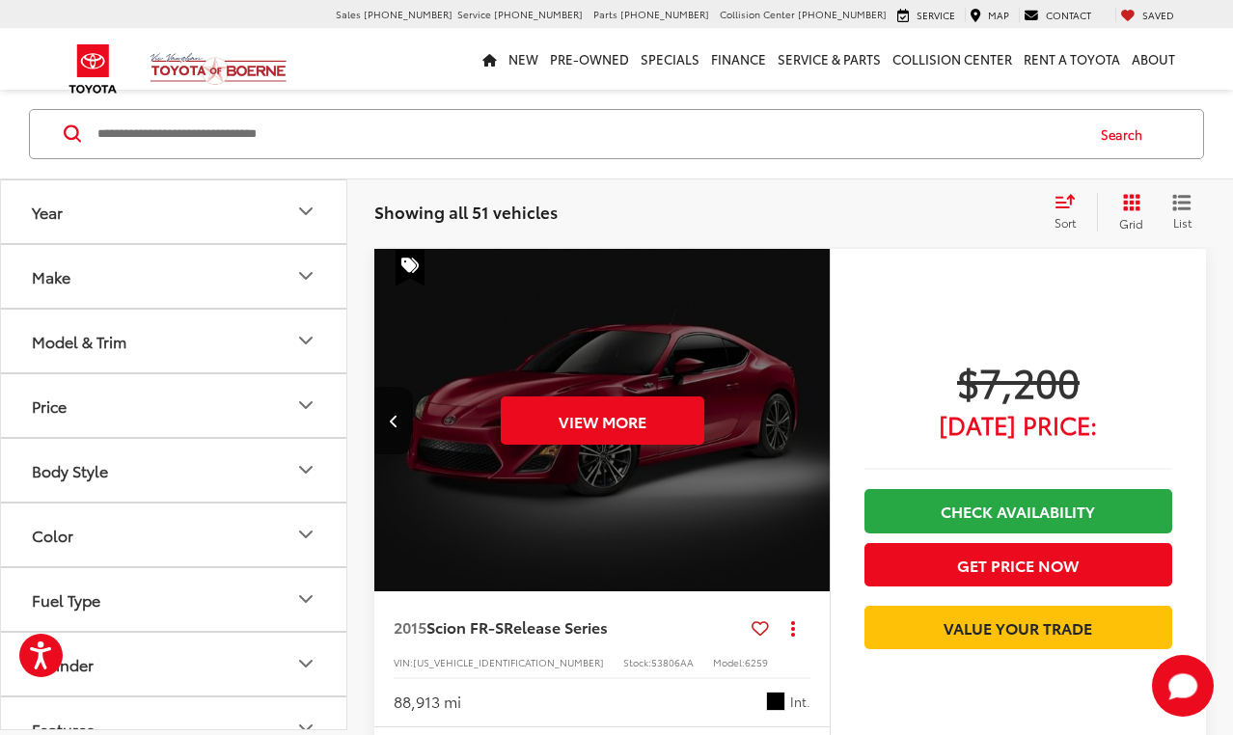
click at [809, 415] on div "View More" at bounding box center [602, 420] width 458 height 343
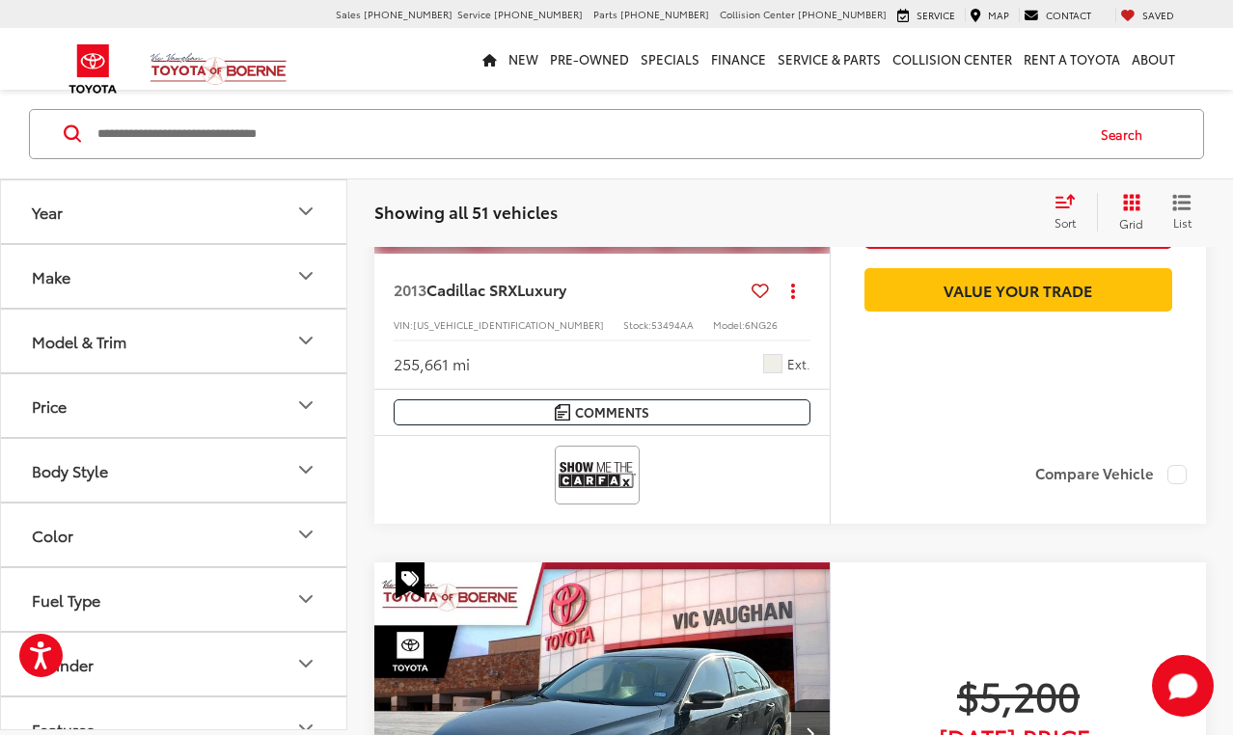
scroll to position [1078, 0]
